Goal: Obtain resource: Download file/media

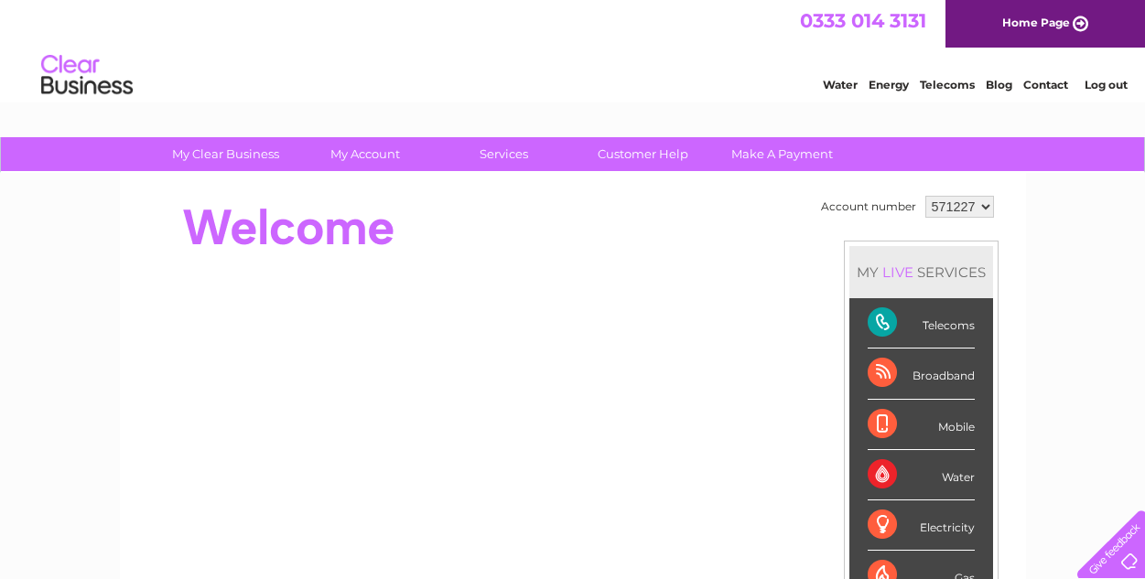
scroll to position [183, 0]
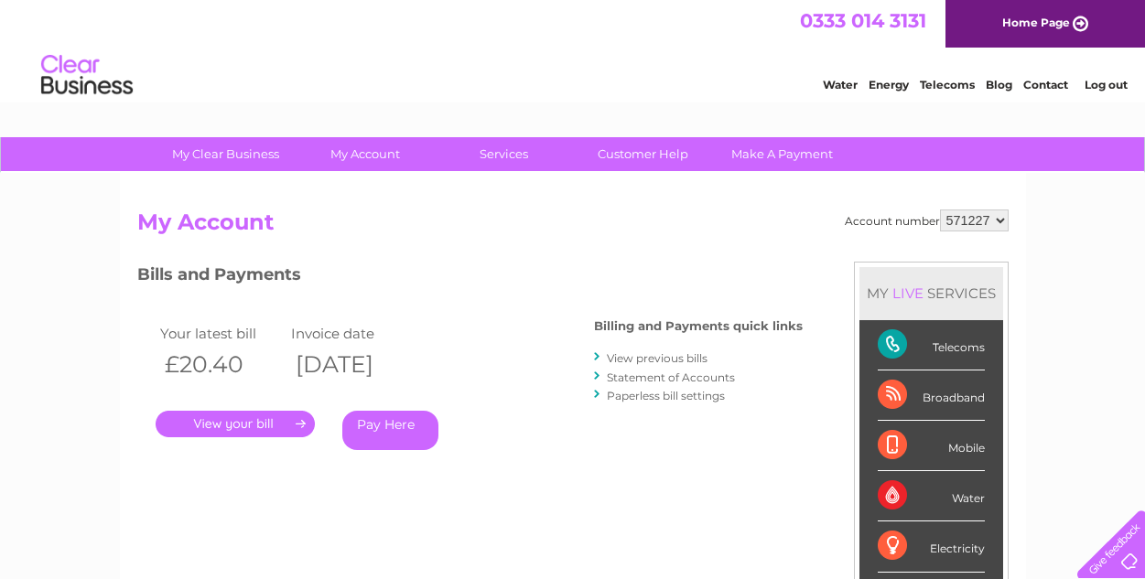
click at [278, 424] on link "." at bounding box center [235, 424] width 159 height 27
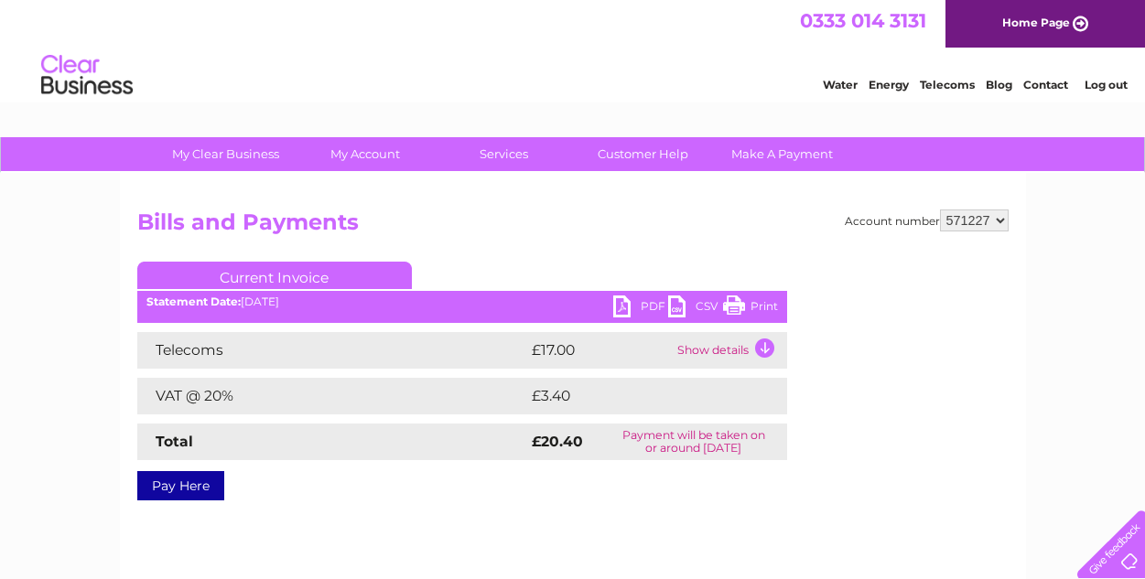
click at [619, 298] on link "PDF" at bounding box center [640, 309] width 55 height 27
